Goal: Information Seeking & Learning: Learn about a topic

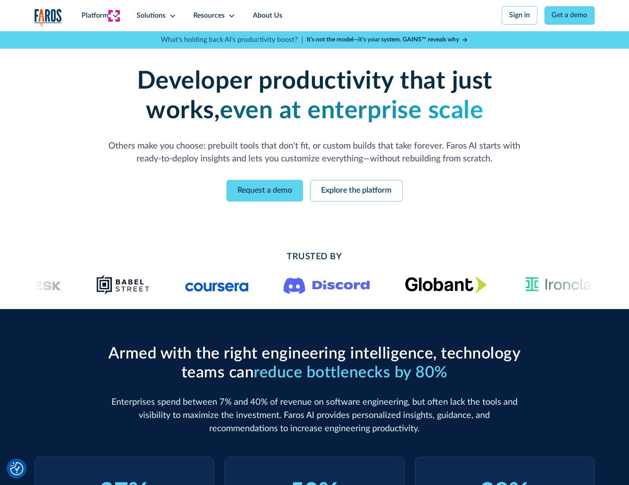
click at [114, 15] on icon at bounding box center [115, 15] width 7 height 7
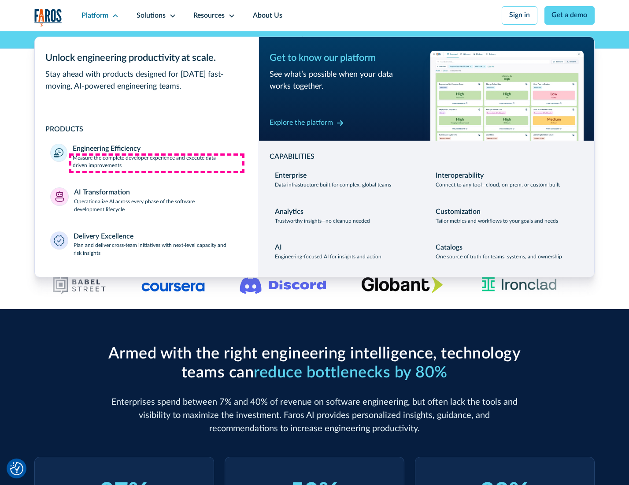
click at [157, 163] on p "Measure the complete developer experience and execute data-driven improvements" at bounding box center [158, 162] width 170 height 16
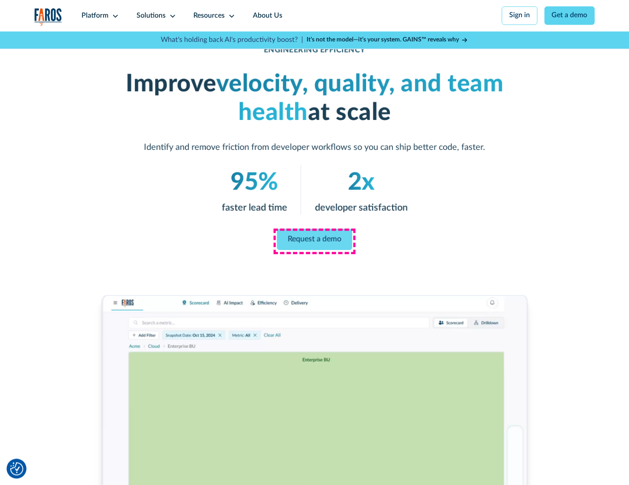
click at [314, 240] on link "Request a demo" at bounding box center [314, 239] width 75 height 21
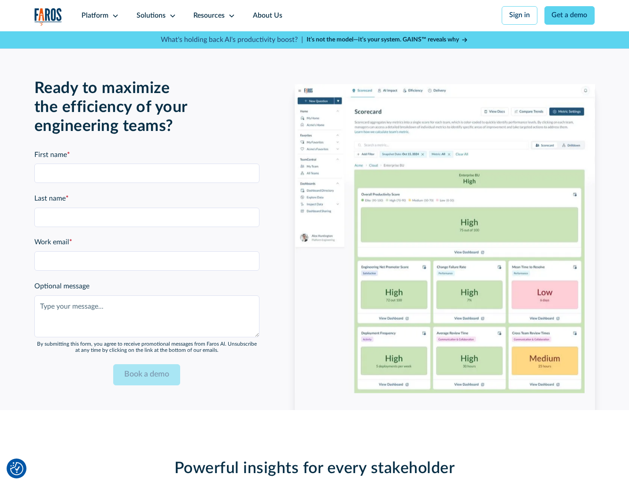
scroll to position [1919, 0]
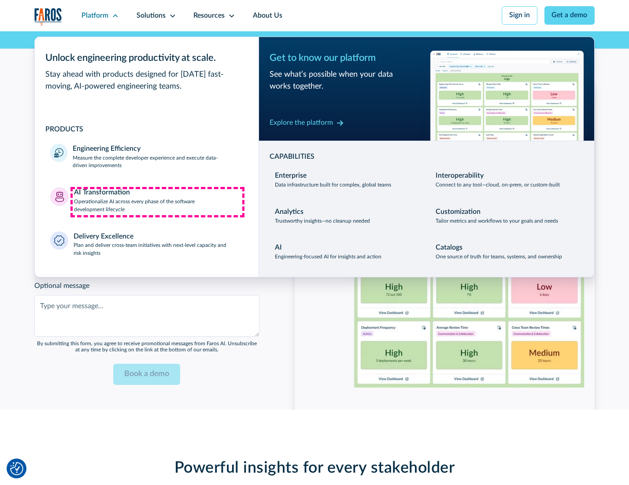
click at [157, 202] on p "Operationalize AI across every phase of the software development lifecycle" at bounding box center [158, 206] width 169 height 16
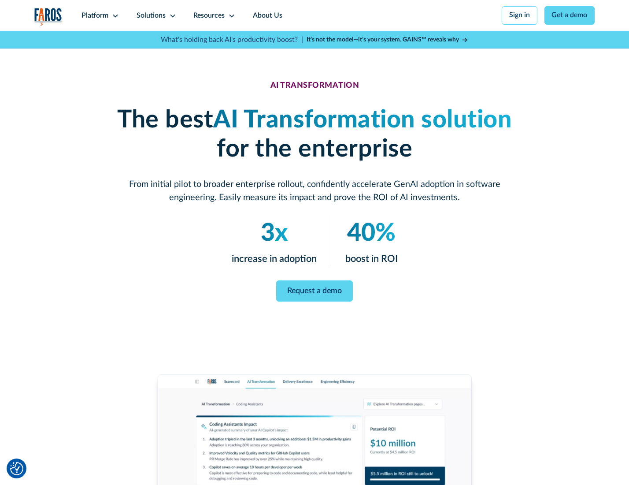
scroll to position [50, 0]
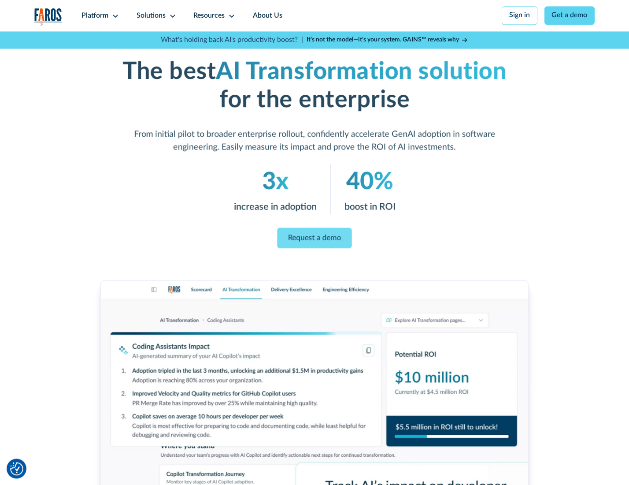
click at [314, 239] on link "Request a demo" at bounding box center [314, 237] width 74 height 21
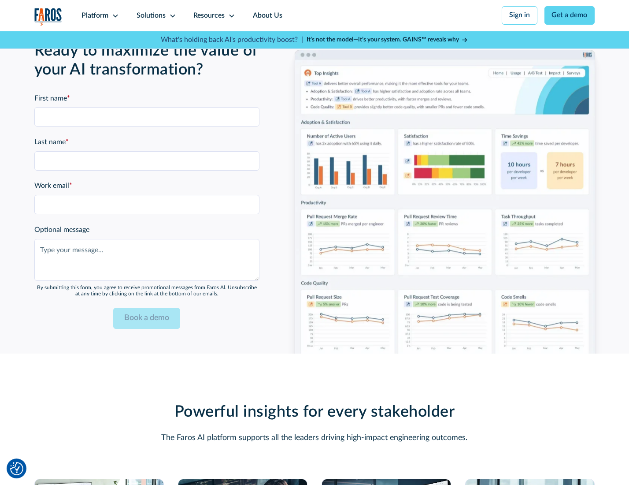
scroll to position [2131, 0]
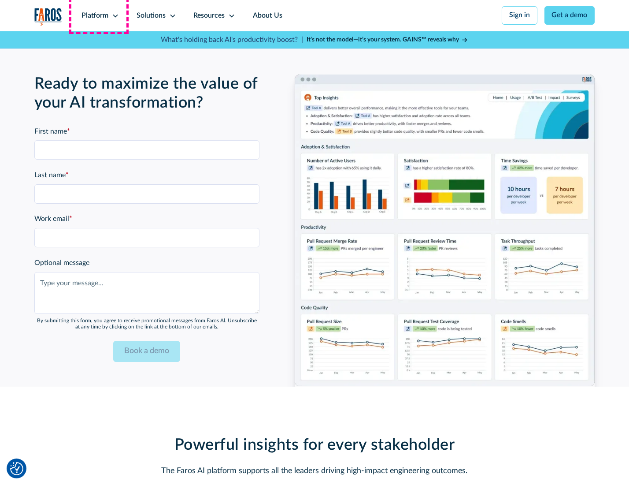
click at [99, 15] on div "Platform" at bounding box center [95, 16] width 27 height 11
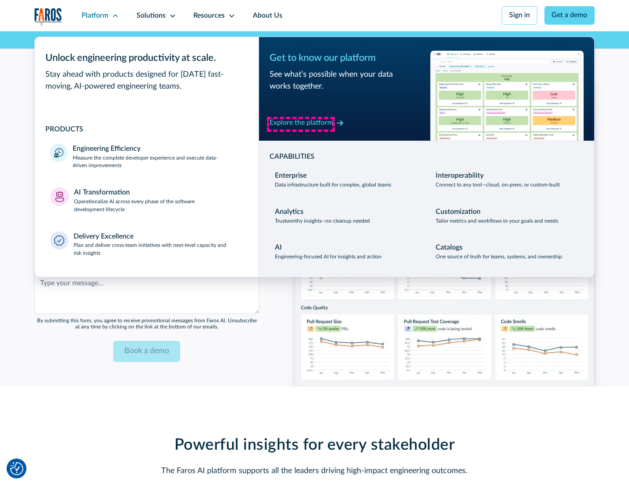
click at [301, 124] on div "Explore the platform" at bounding box center [301, 123] width 63 height 11
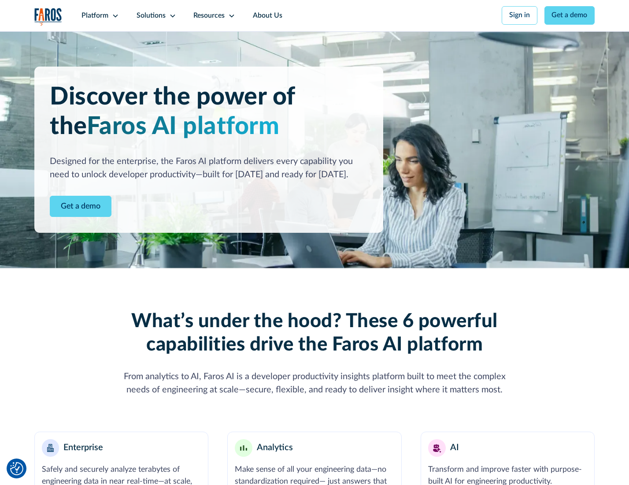
click at [80, 207] on link "Get a demo" at bounding box center [81, 207] width 62 height 22
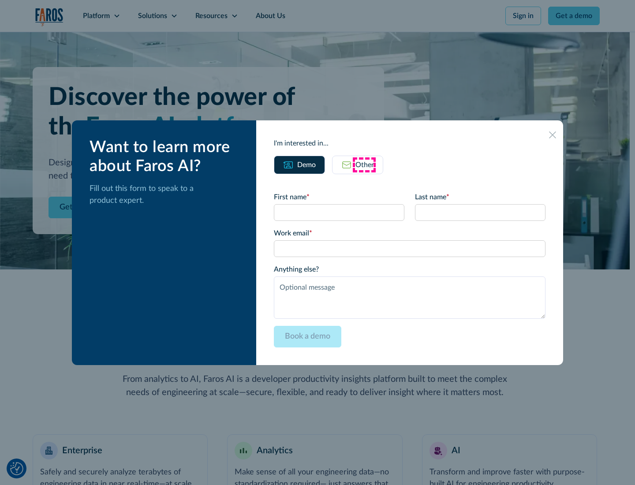
click at [364, 164] on div "Other" at bounding box center [364, 165] width 19 height 11
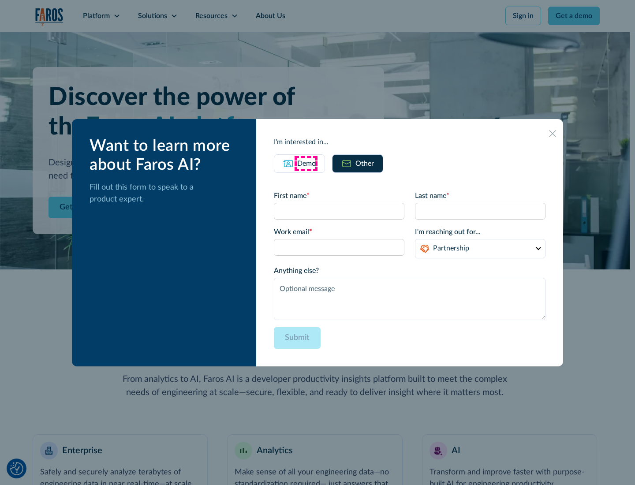
click at [305, 163] on div "Demo" at bounding box center [306, 163] width 19 height 11
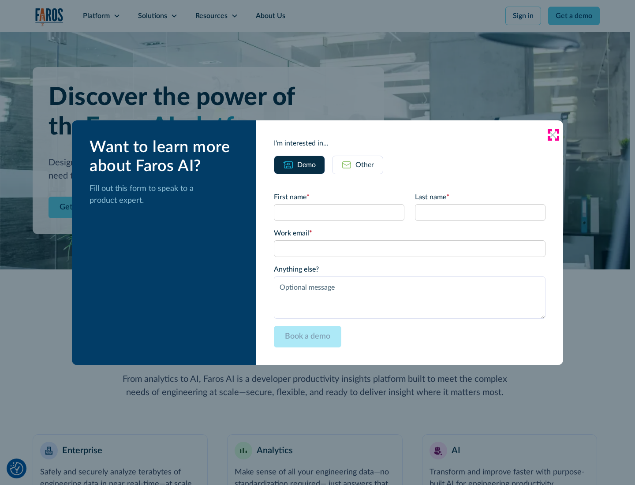
click at [553, 134] on icon at bounding box center [552, 134] width 7 height 7
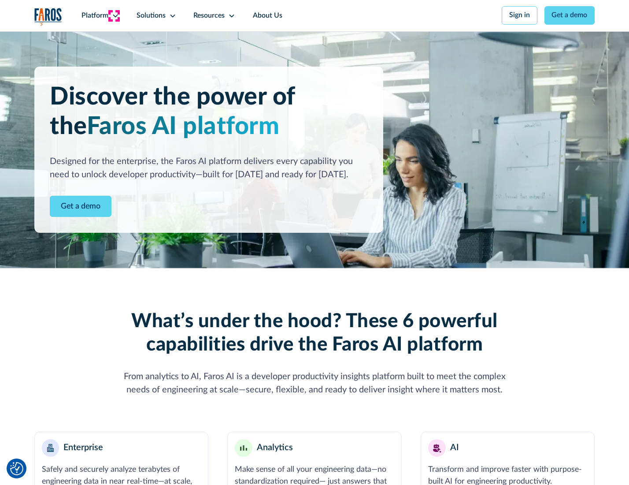
click at [114, 15] on icon at bounding box center [115, 15] width 7 height 7
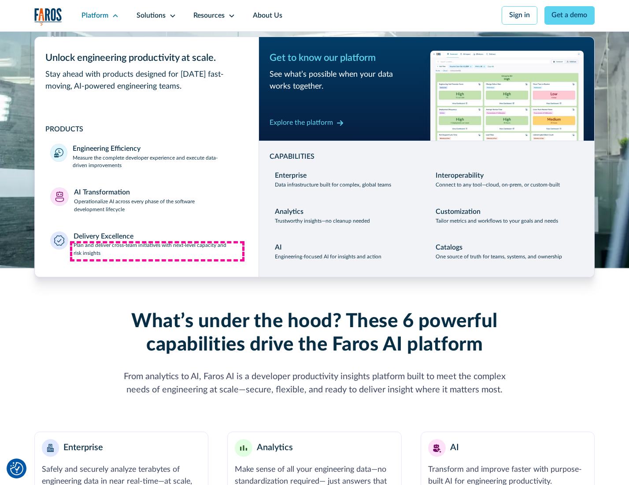
click at [157, 251] on p "Plan and deliver cross-team initiatives with next-level capacity and risk insig…" at bounding box center [159, 250] width 170 height 16
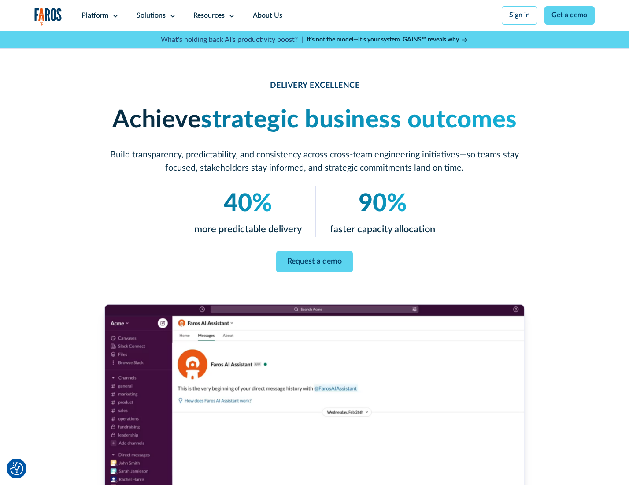
click at [171, 15] on icon at bounding box center [172, 15] width 7 height 7
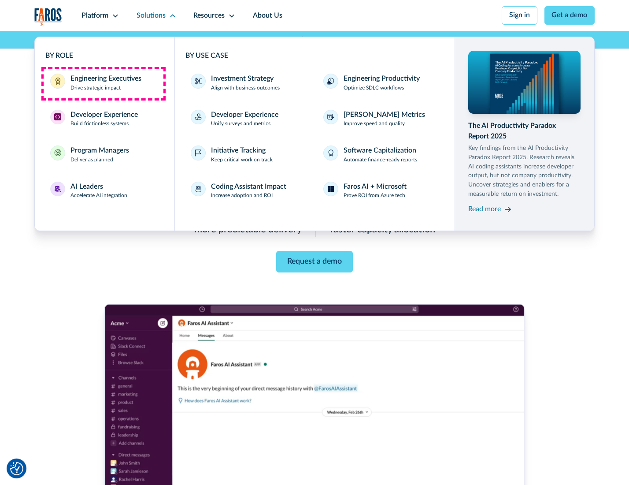
click at [103, 83] on div "Engineering Executives" at bounding box center [106, 79] width 71 height 11
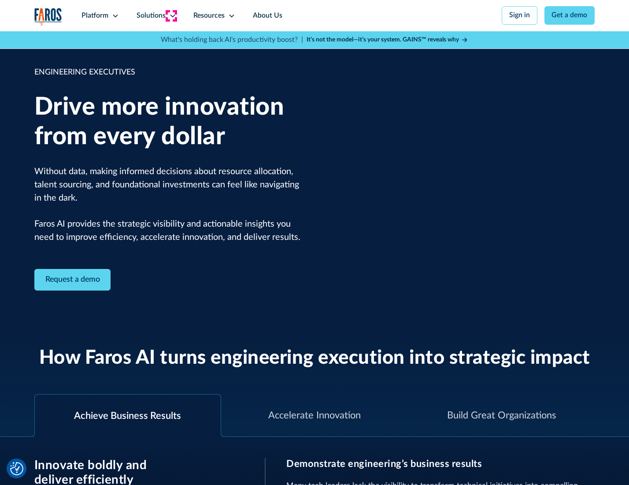
click at [171, 15] on icon at bounding box center [172, 15] width 7 height 7
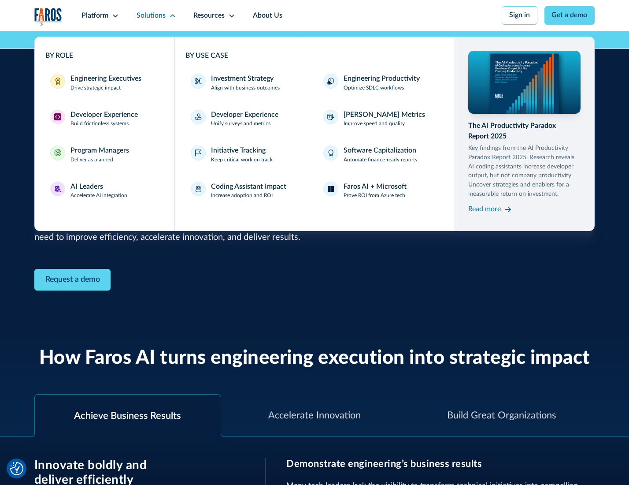
click at [103, 115] on div "Developer Experience" at bounding box center [104, 115] width 67 height 11
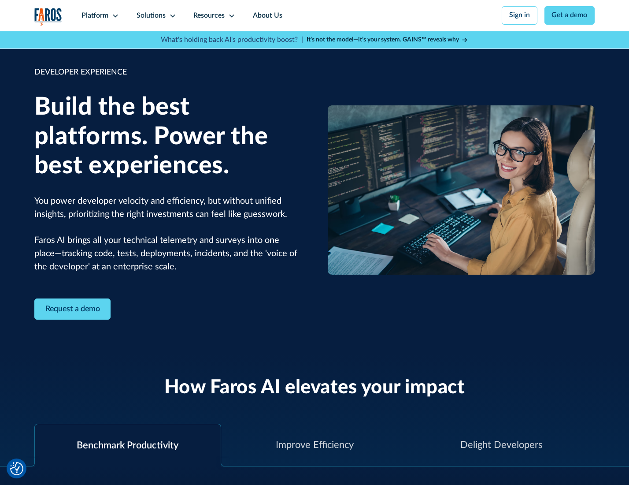
click at [155, 15] on div "Solutions" at bounding box center [151, 16] width 29 height 11
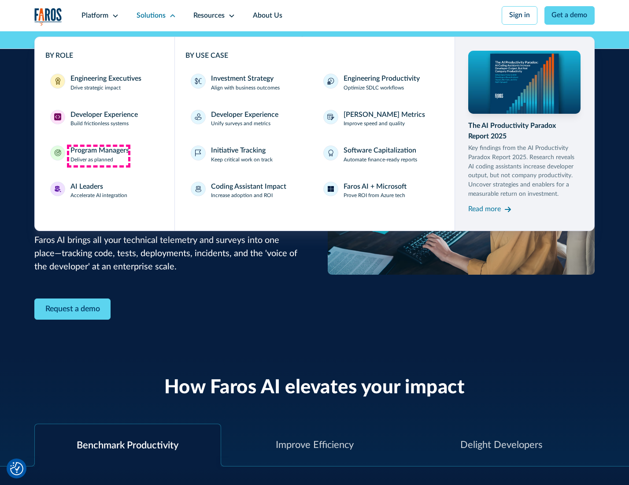
click at [98, 156] on div "Program Managers" at bounding box center [100, 150] width 59 height 11
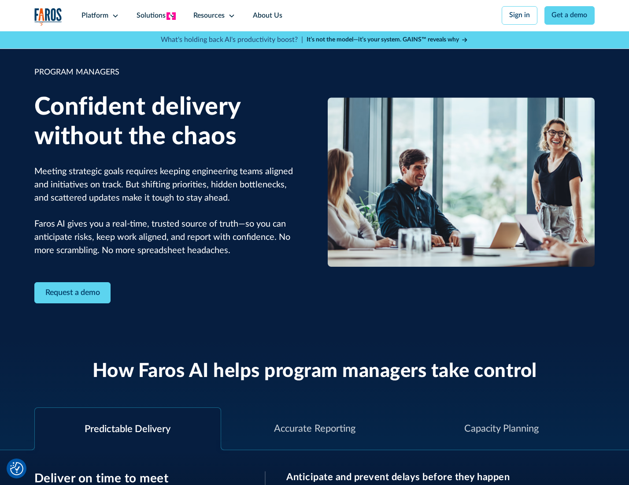
click at [171, 16] on icon at bounding box center [172, 15] width 7 height 7
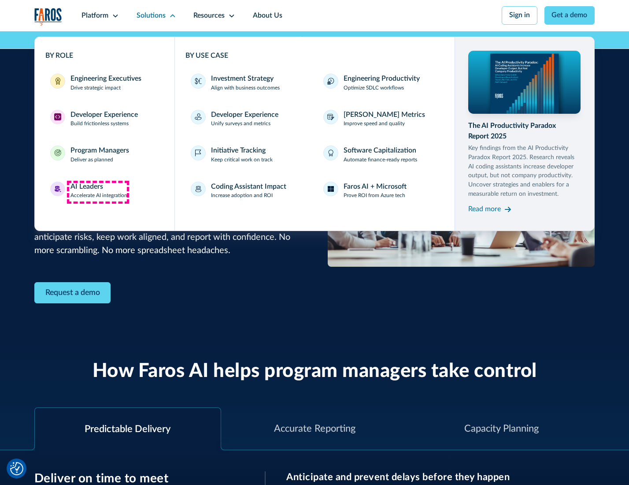
click at [98, 192] on div "AI Leaders" at bounding box center [87, 187] width 33 height 11
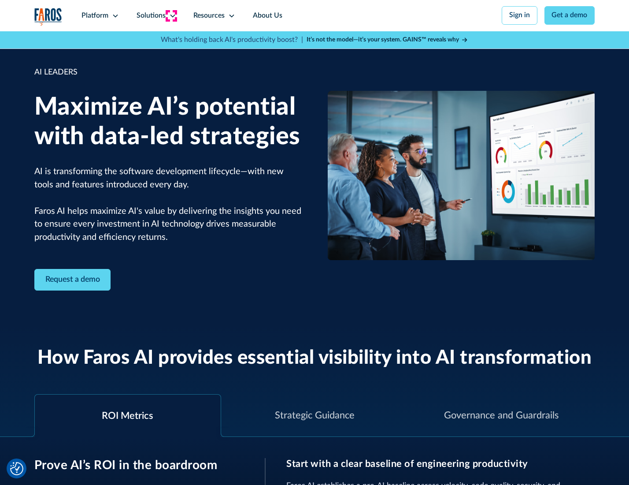
click at [171, 15] on icon at bounding box center [172, 15] width 7 height 7
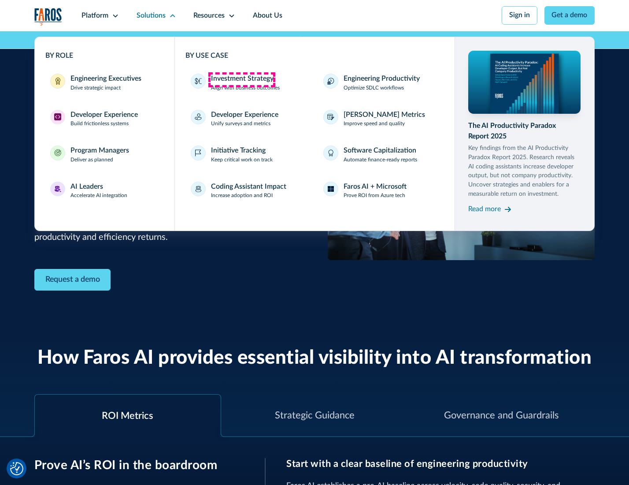
click at [242, 79] on div "Investment Strategy" at bounding box center [242, 79] width 63 height 11
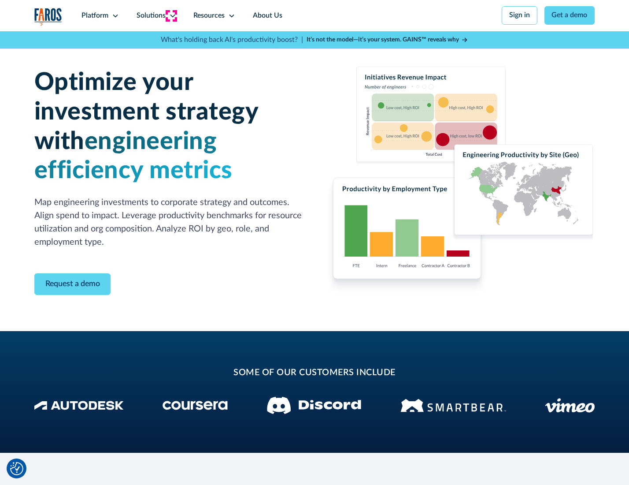
click at [171, 15] on icon at bounding box center [172, 15] width 7 height 7
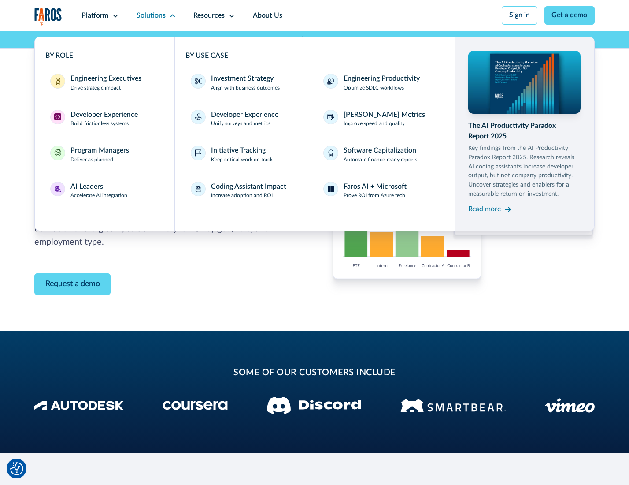
click at [375, 197] on p "Prove ROI from Azure tech" at bounding box center [375, 196] width 62 height 8
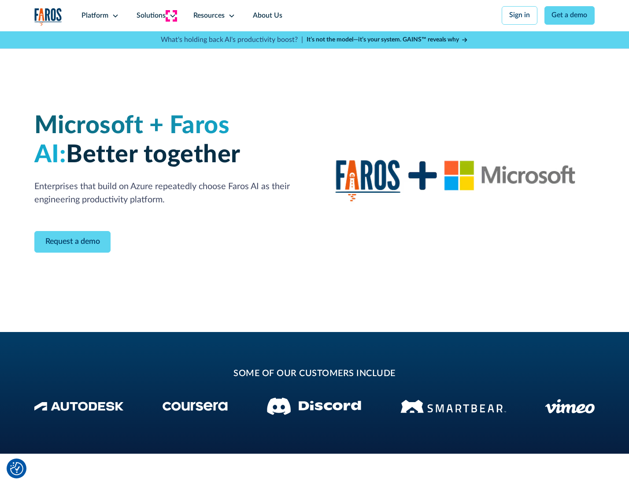
click at [171, 15] on icon at bounding box center [172, 15] width 7 height 7
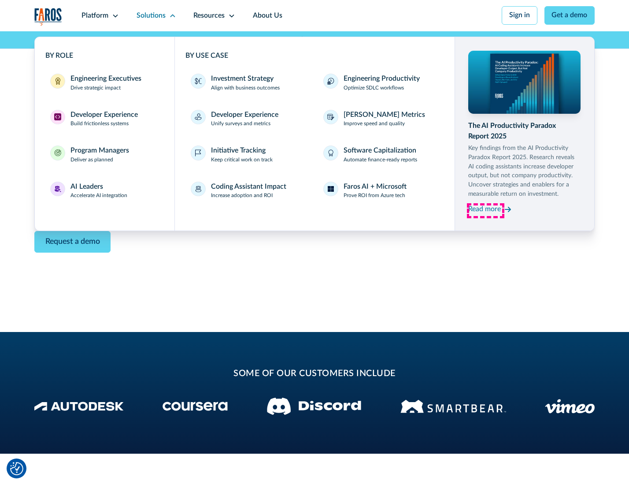
click at [486, 211] on div "Read more" at bounding box center [485, 209] width 33 height 11
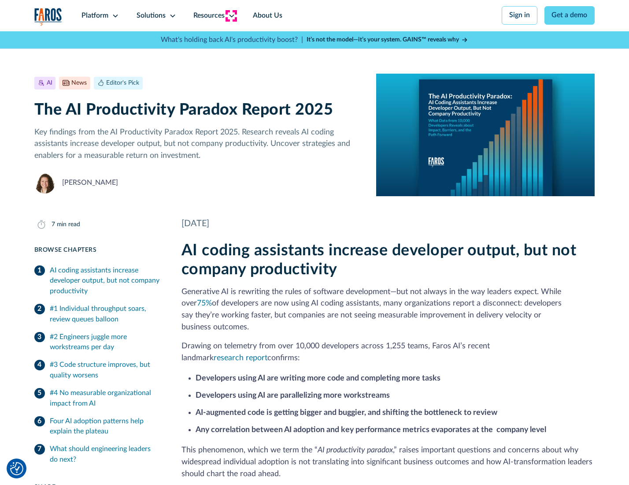
click at [231, 15] on icon at bounding box center [231, 15] width 7 height 7
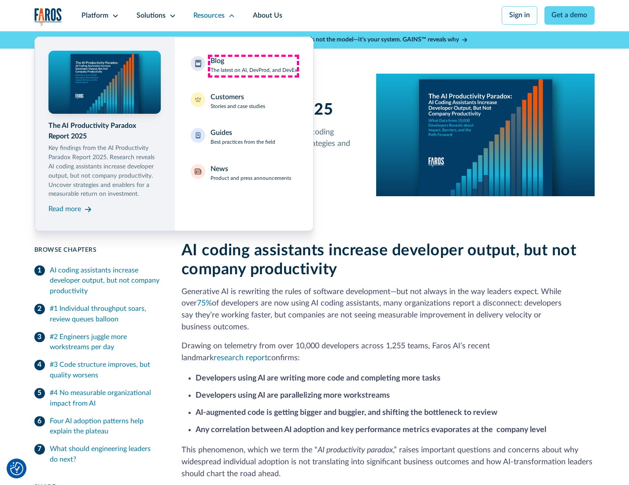
click at [253, 66] on div "Blog The latest on AI, DevProd, and DevEx" at bounding box center [254, 65] width 87 height 19
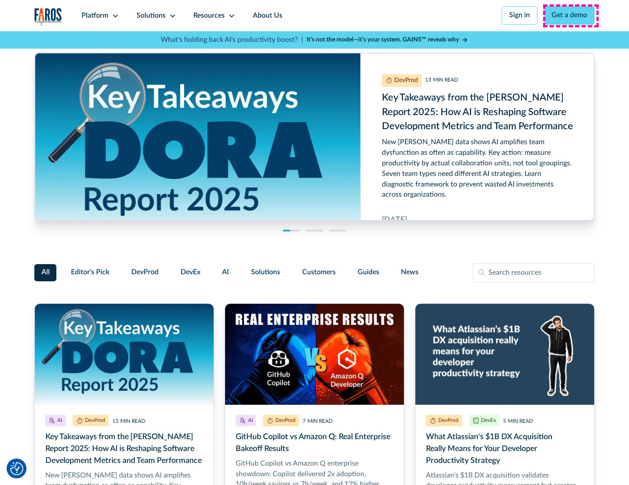
click at [571, 15] on link "Get a demo" at bounding box center [570, 15] width 51 height 19
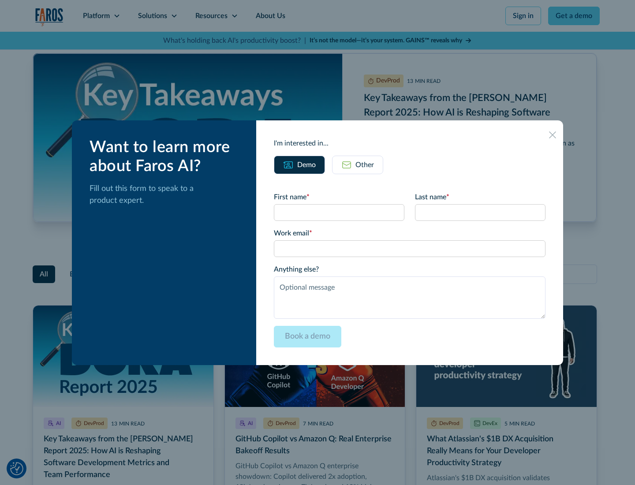
click at [357, 164] on div "Other" at bounding box center [364, 165] width 19 height 11
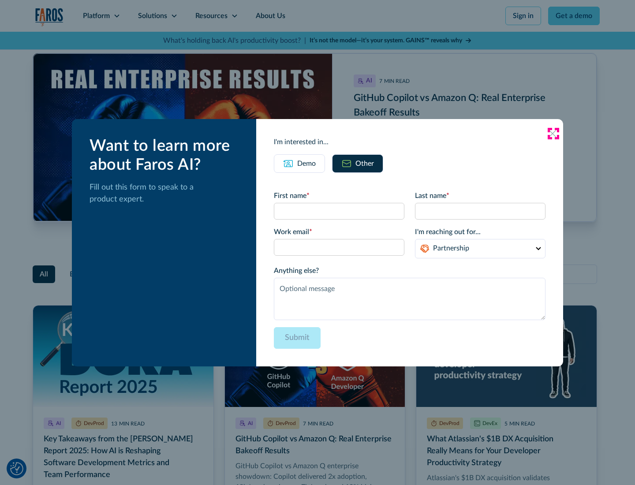
click at [553, 133] on icon at bounding box center [552, 133] width 7 height 7
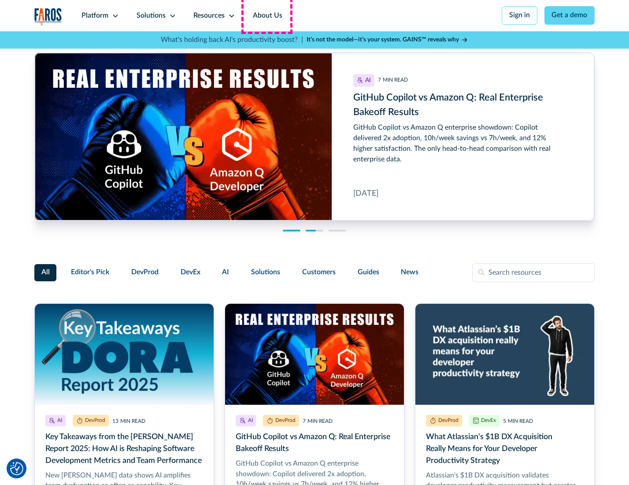
click at [267, 15] on link "About Us" at bounding box center [267, 15] width 47 height 31
